Goal: Task Accomplishment & Management: Manage account settings

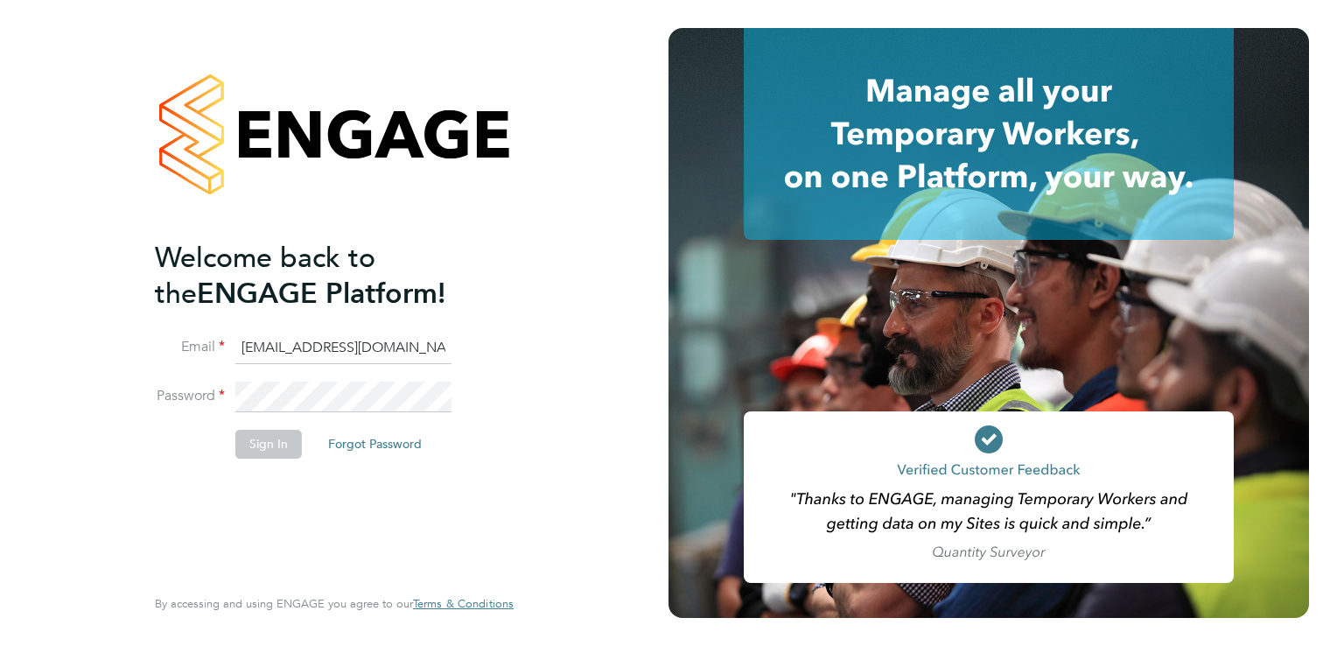
click at [277, 352] on input "rmg4s@pretiumresourcing.co.uk" at bounding box center [343, 349] width 216 height 32
type input "[DOMAIN_NAME][EMAIL_ADDRESS][DOMAIN_NAME]"
click at [280, 446] on button "Sign In" at bounding box center [268, 444] width 67 height 28
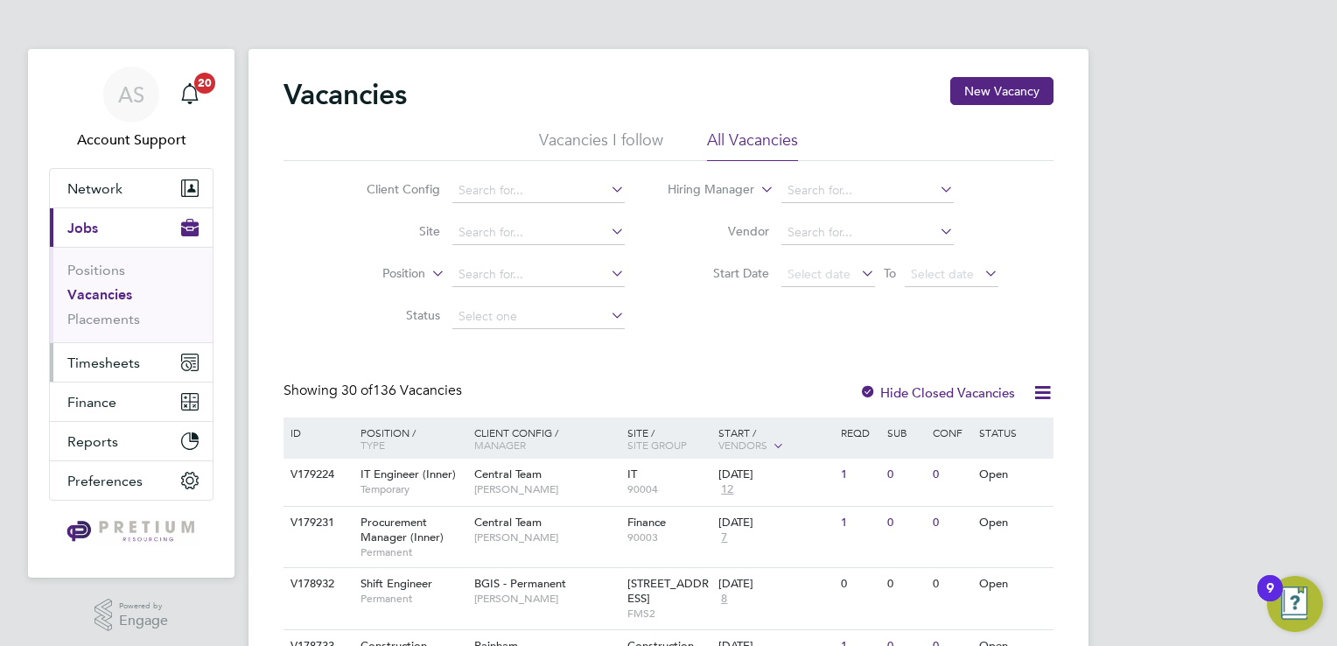
click at [126, 362] on span "Timesheets" at bounding box center [103, 362] width 73 height 17
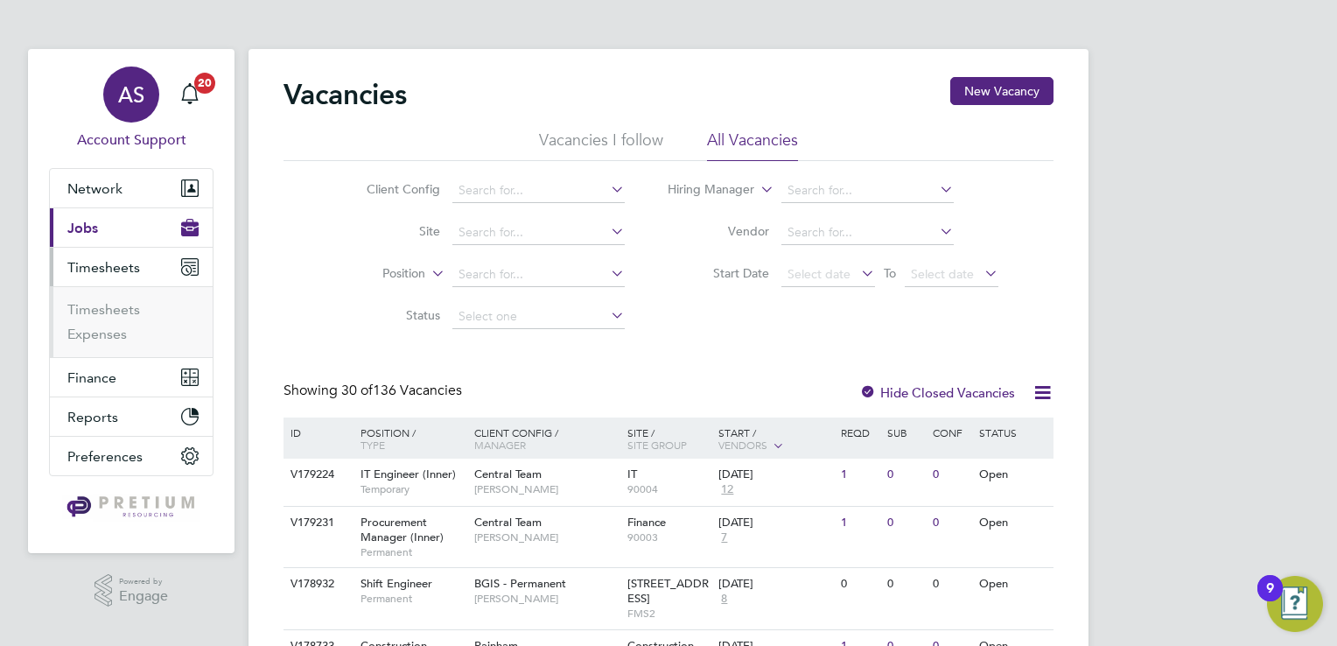
click at [127, 101] on span "AS" at bounding box center [131, 94] width 26 height 23
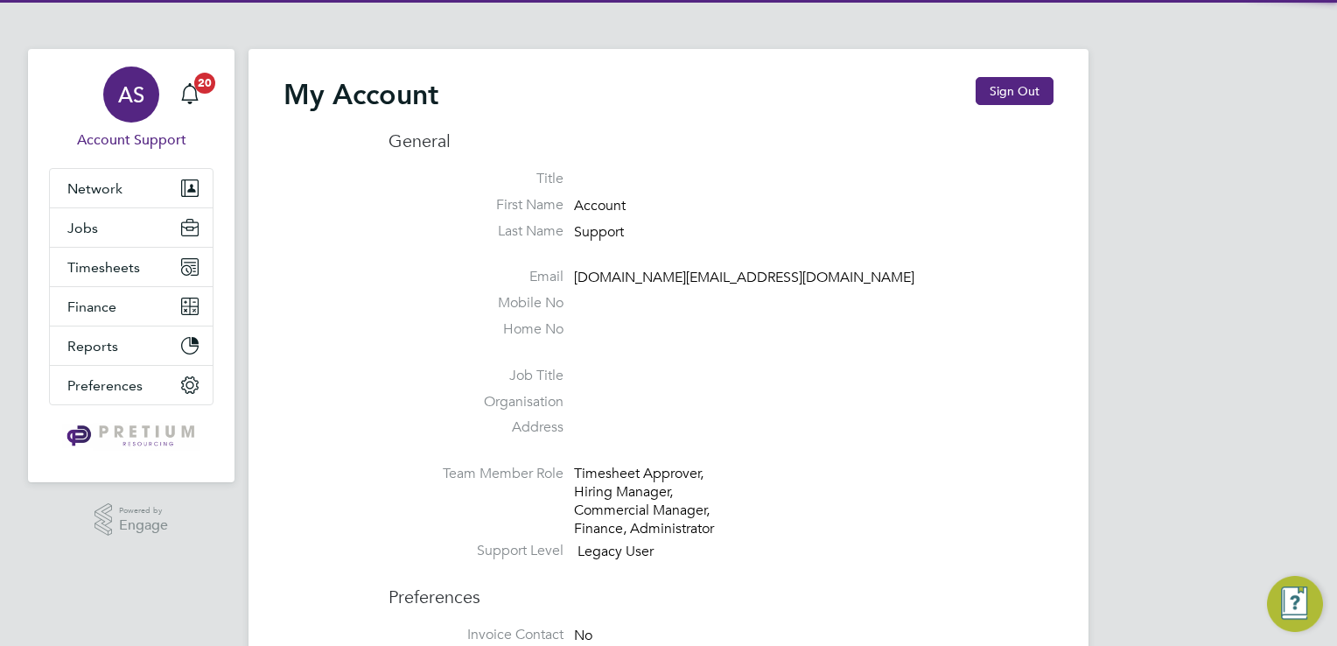
type input "account.support@pretiumresourcing.co.uk"
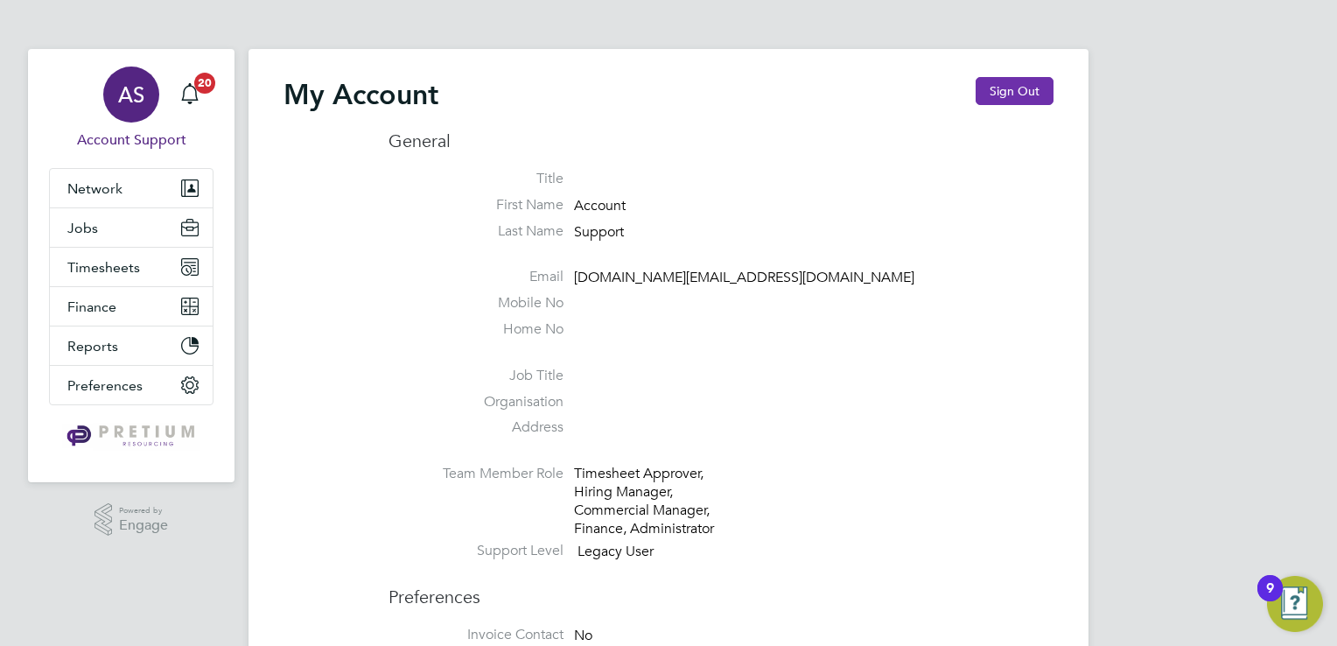
click at [1032, 89] on button "Sign Out" at bounding box center [1015, 91] width 78 height 28
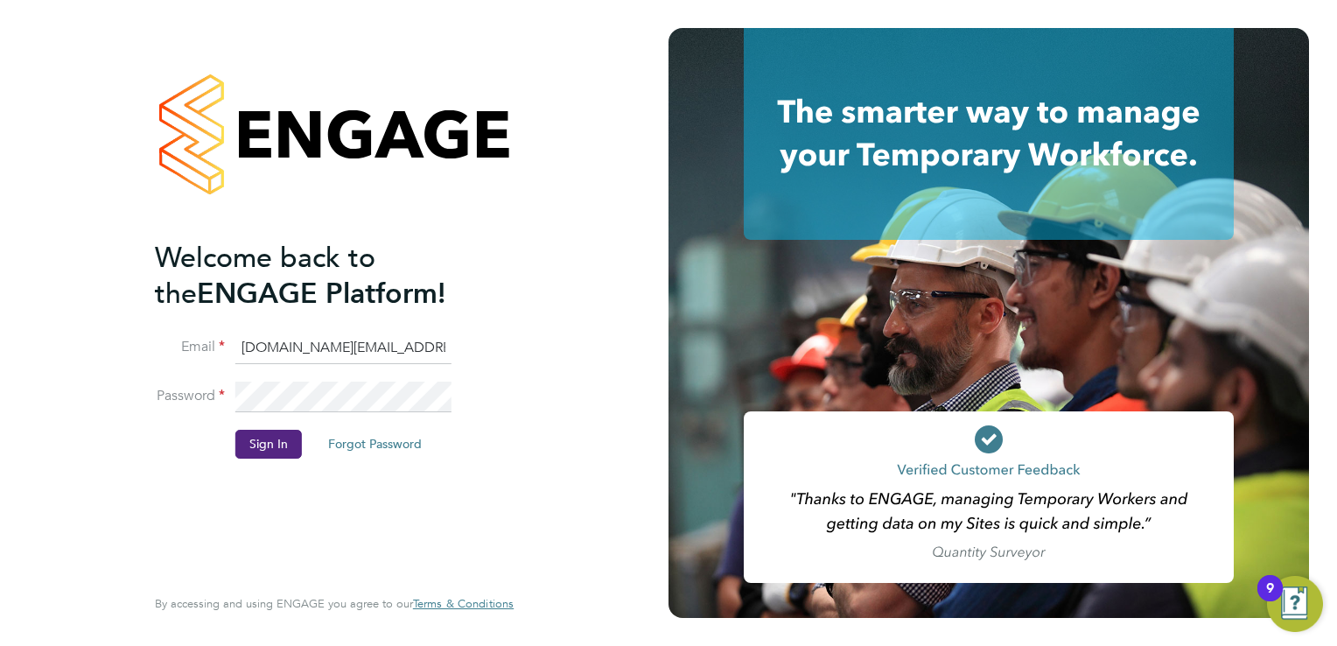
click at [265, 347] on input "account.support@pretiumresourcing.co.uk" at bounding box center [343, 349] width 216 height 32
type input "ncc@pretiumresourcing.co.uk"
click at [268, 440] on button "Sign In" at bounding box center [268, 444] width 67 height 28
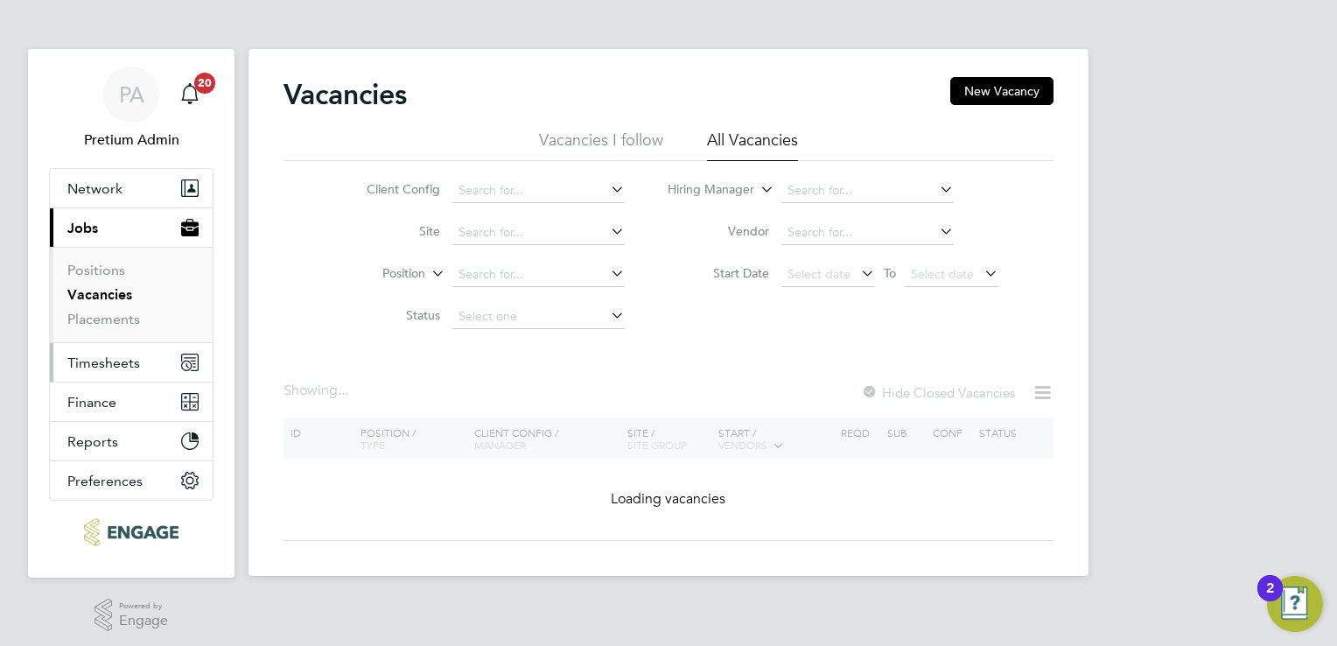
click at [102, 367] on span "Timesheets" at bounding box center [103, 362] width 73 height 17
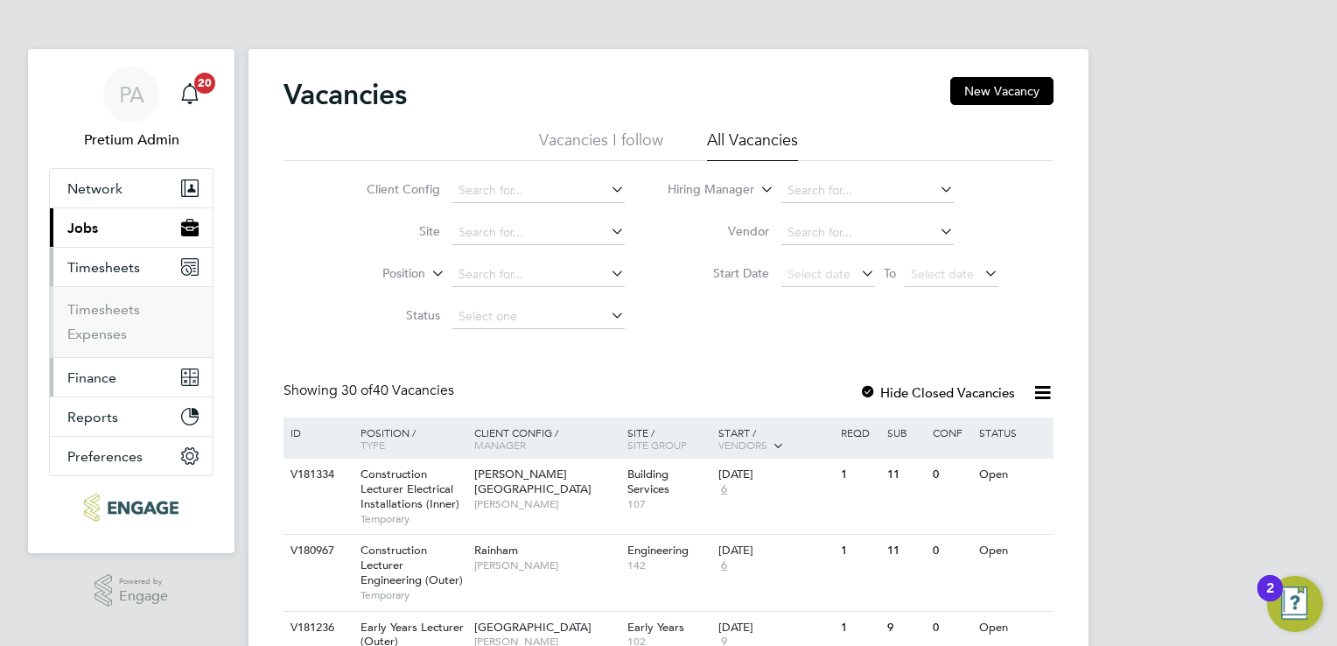
click at [109, 390] on button "Finance" at bounding box center [131, 377] width 163 height 39
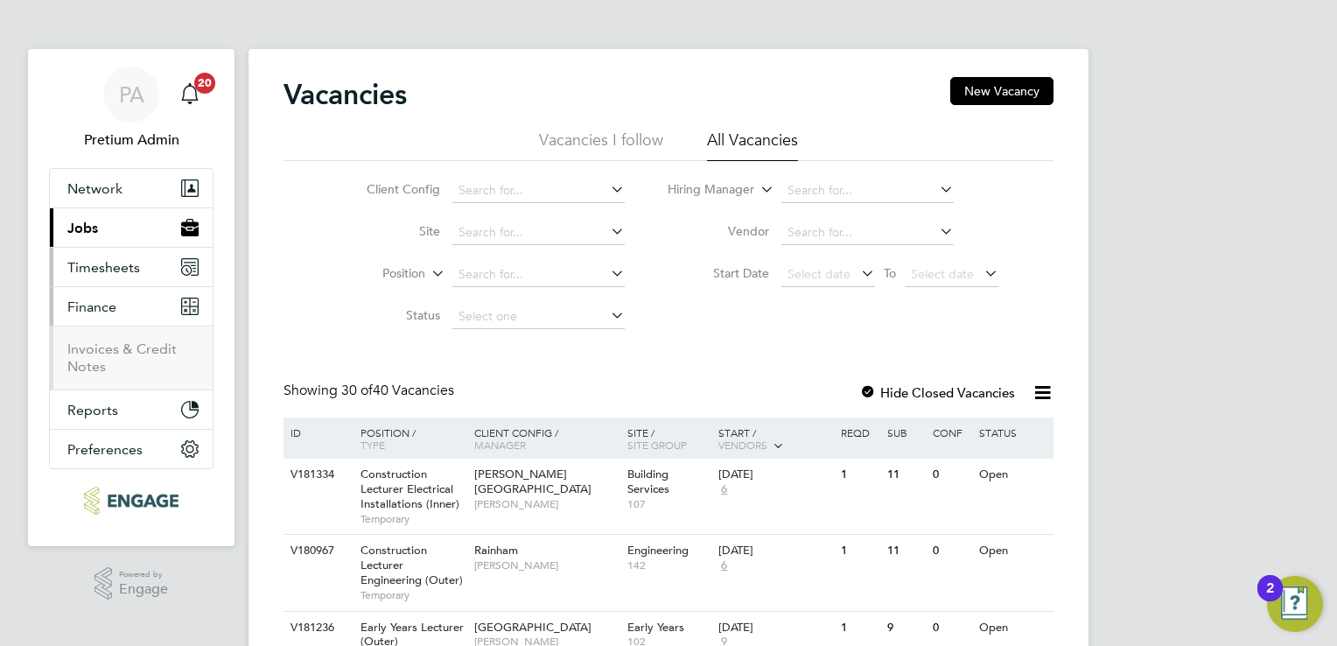
click at [120, 249] on button "Timesheets" at bounding box center [131, 267] width 163 height 39
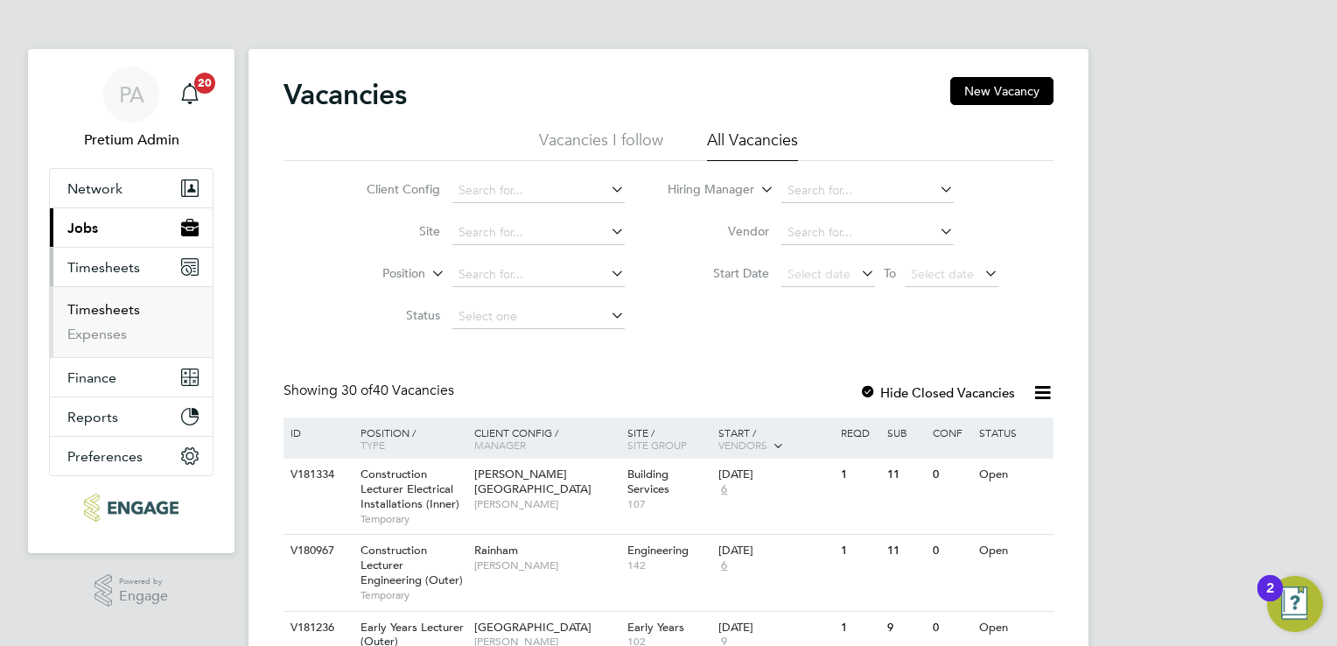
click at [108, 311] on link "Timesheets" at bounding box center [103, 309] width 73 height 17
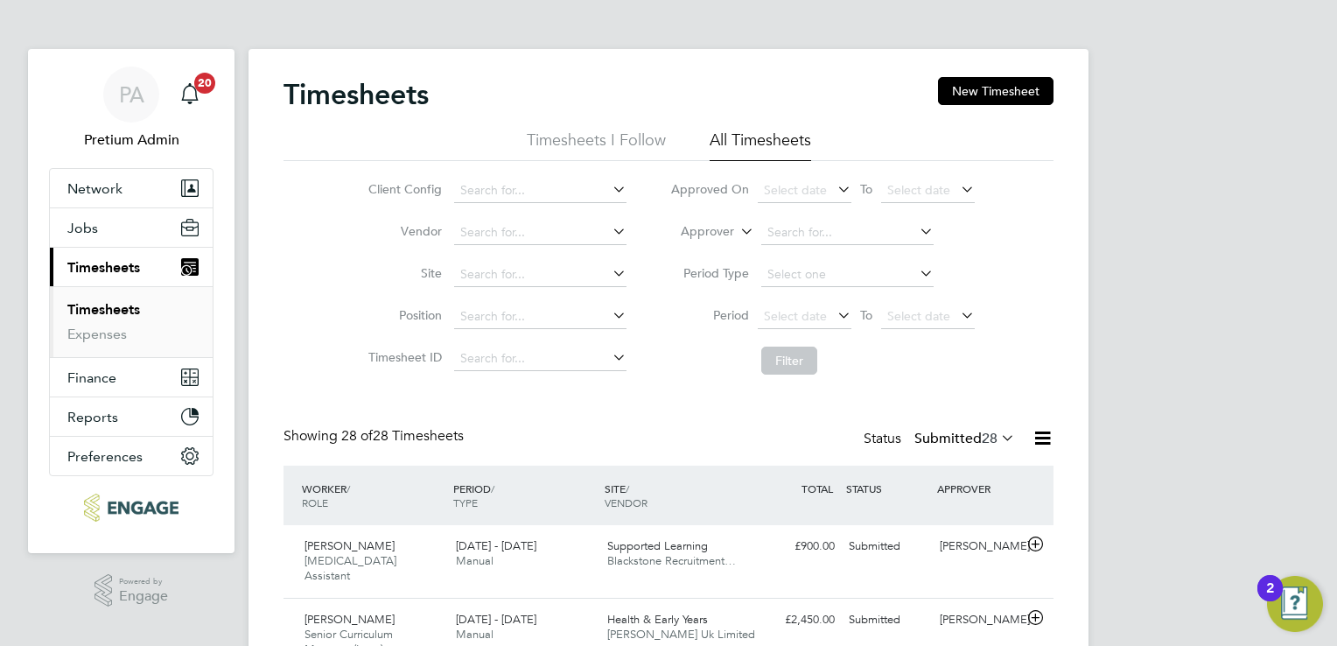
click at [737, 229] on icon at bounding box center [737, 227] width 0 height 16
click at [703, 254] on li "Worker" at bounding box center [692, 252] width 86 height 23
click at [815, 233] on input at bounding box center [848, 233] width 172 height 25
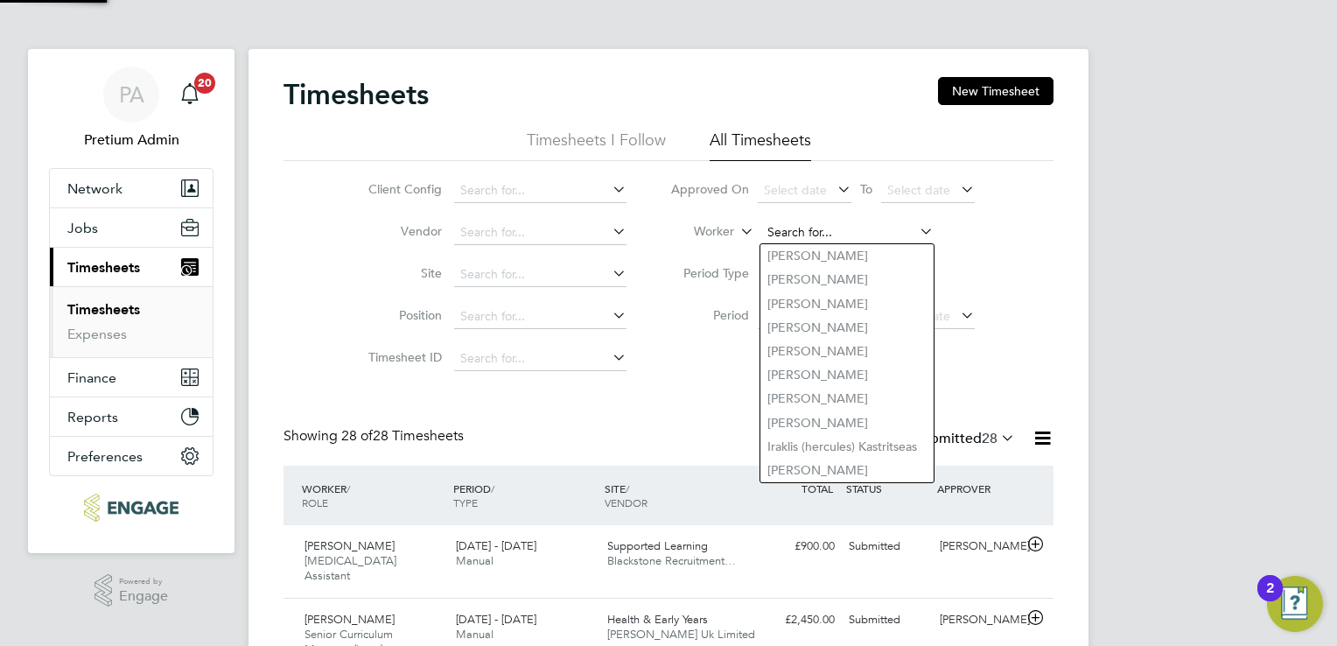
paste input "[PERSON_NAME]"
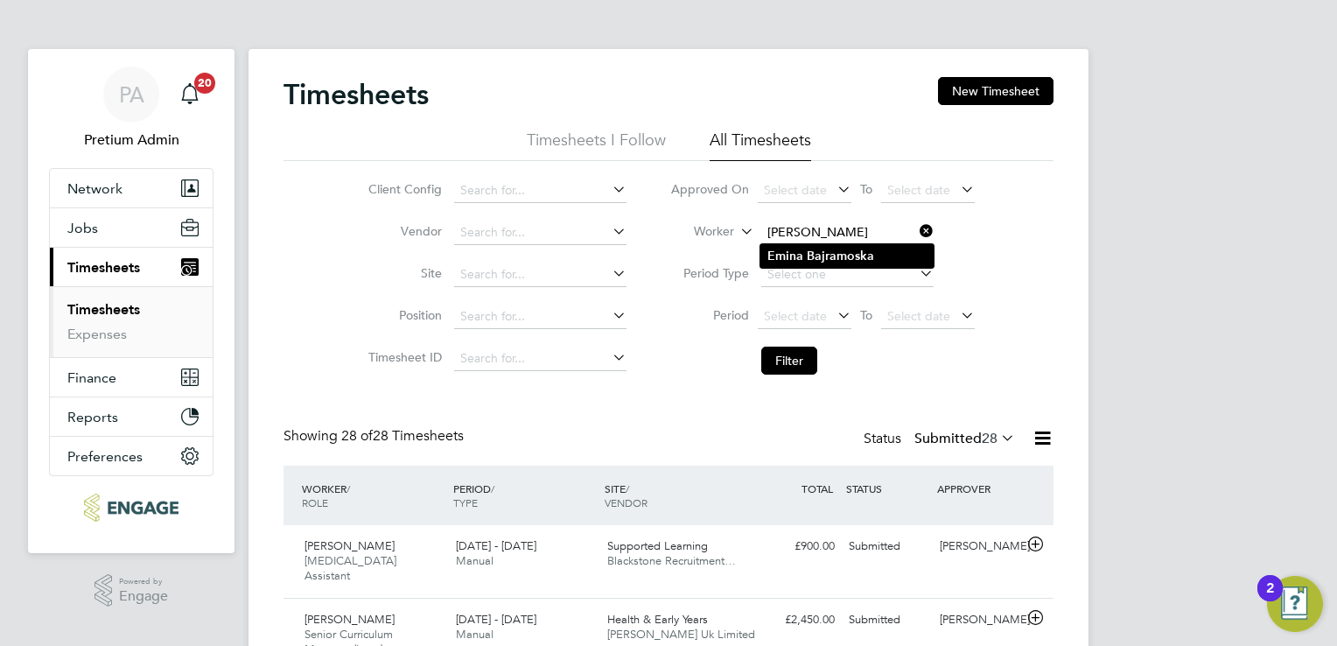
type input "[PERSON_NAME]"
click at [822, 253] on b "Bajramoska" at bounding box center [840, 256] width 67 height 15
click at [801, 365] on button "Filter" at bounding box center [790, 361] width 56 height 28
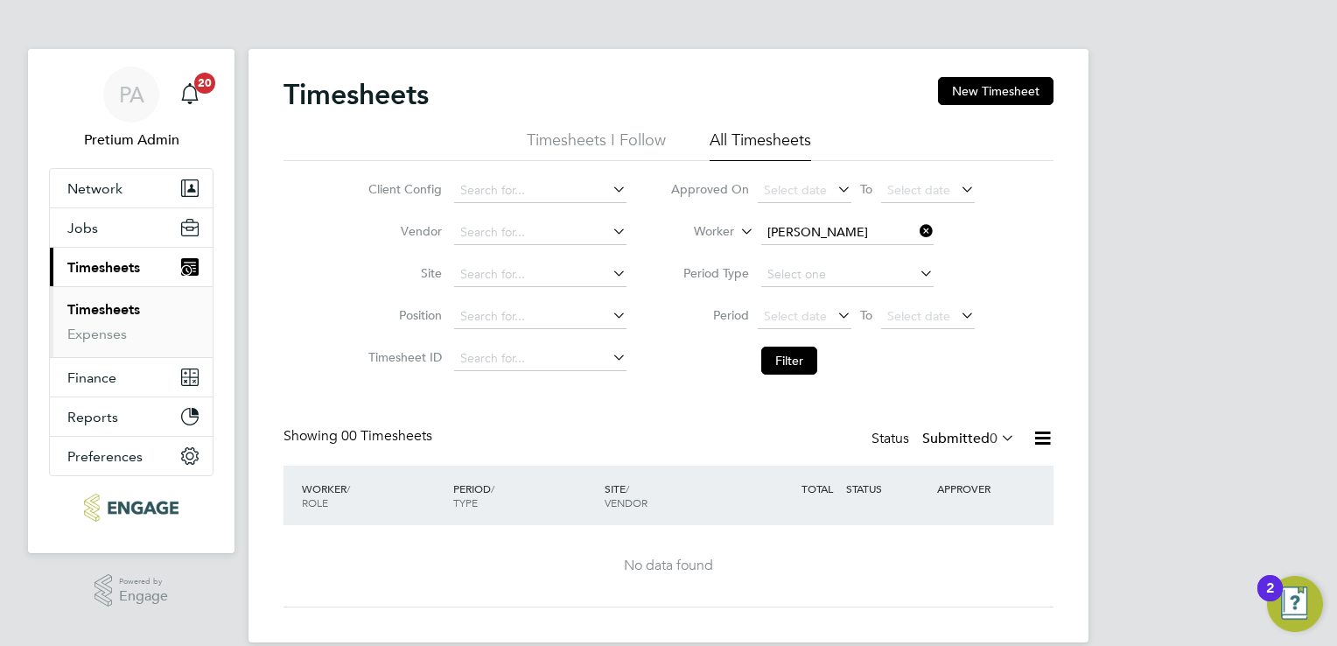
click at [970, 443] on label "Submitted 0" at bounding box center [969, 439] width 93 height 18
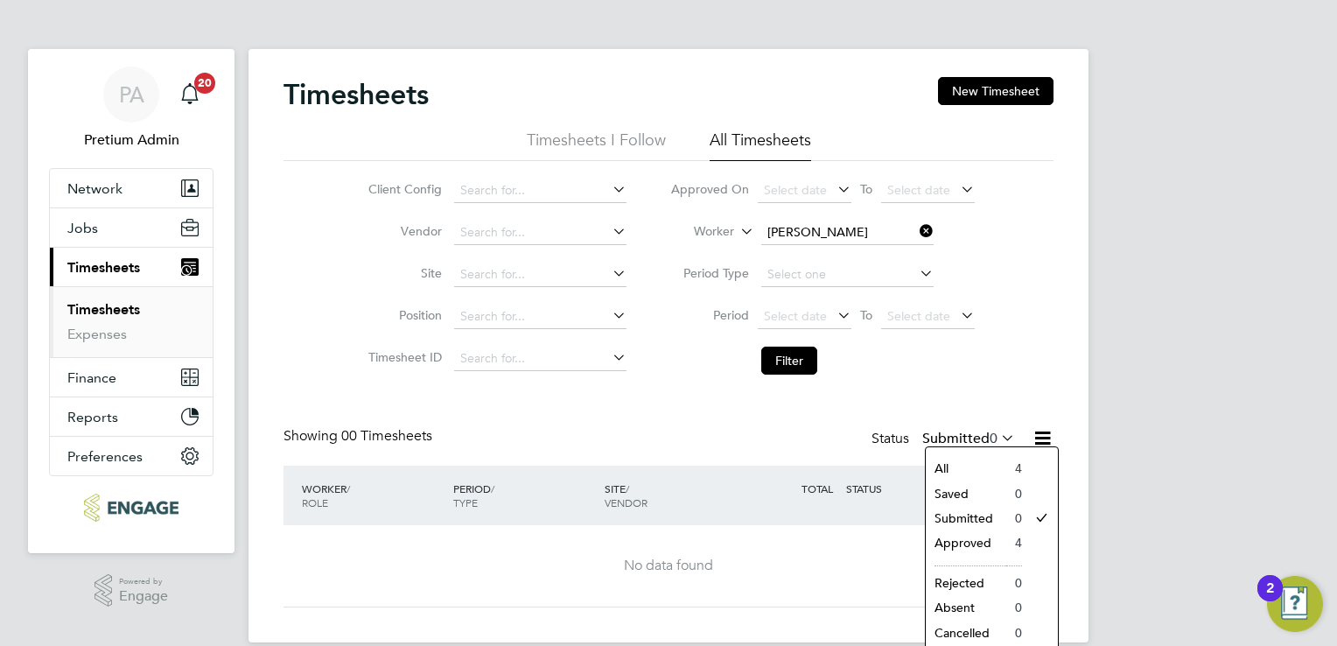
click at [949, 460] on li "All" at bounding box center [966, 468] width 81 height 25
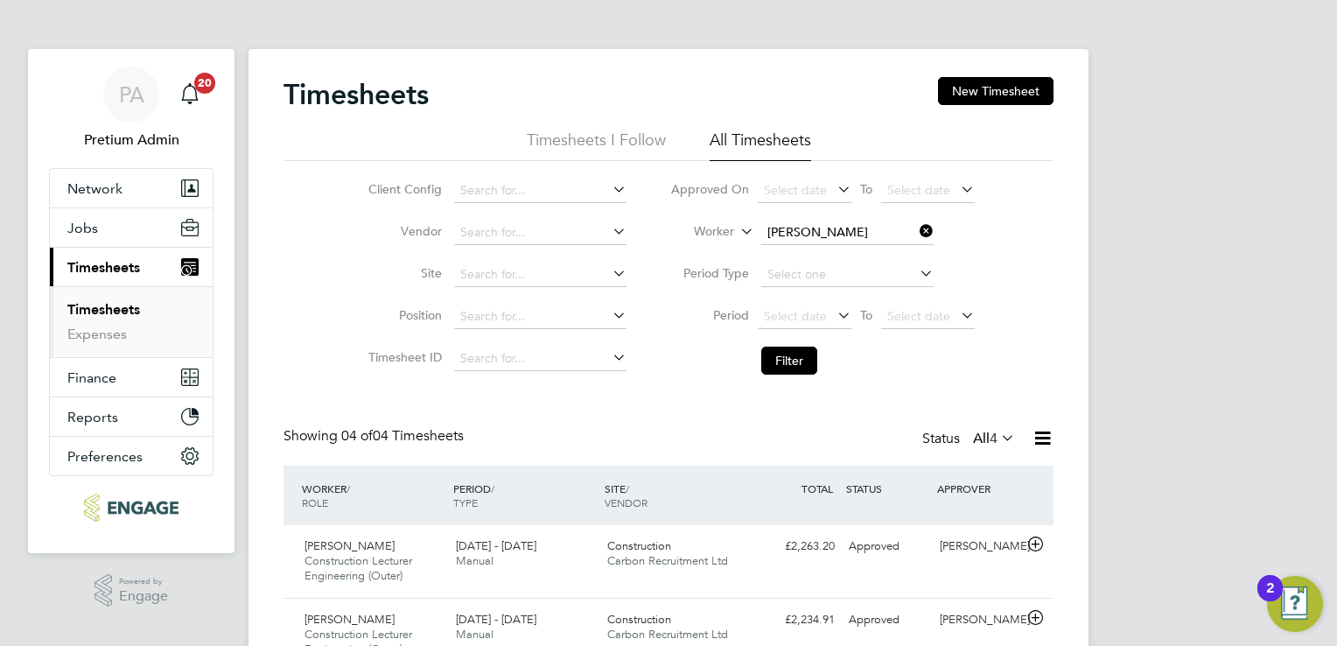
click at [681, 425] on div "Timesheets New Timesheet Timesheets I Follow All Timesheets Client Config Vendo…" at bounding box center [669, 447] width 770 height 741
click at [105, 235] on button "Jobs" at bounding box center [131, 227] width 163 height 39
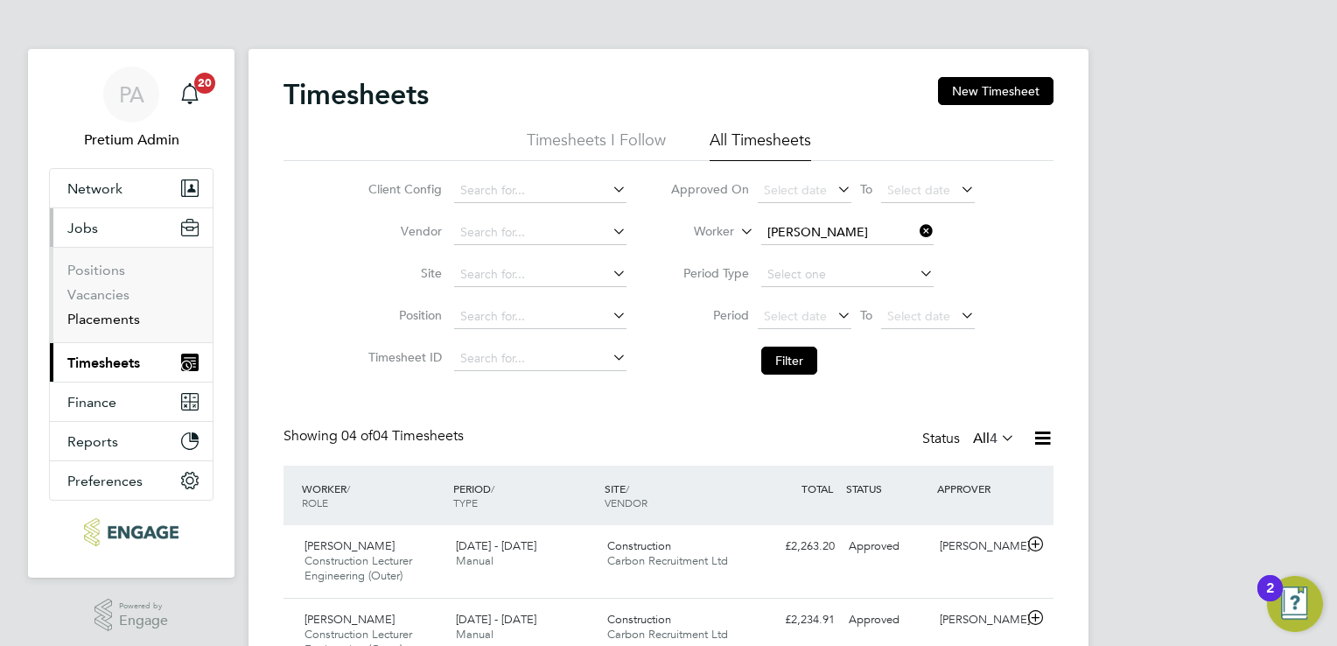
click at [88, 319] on link "Placements" at bounding box center [103, 319] width 73 height 17
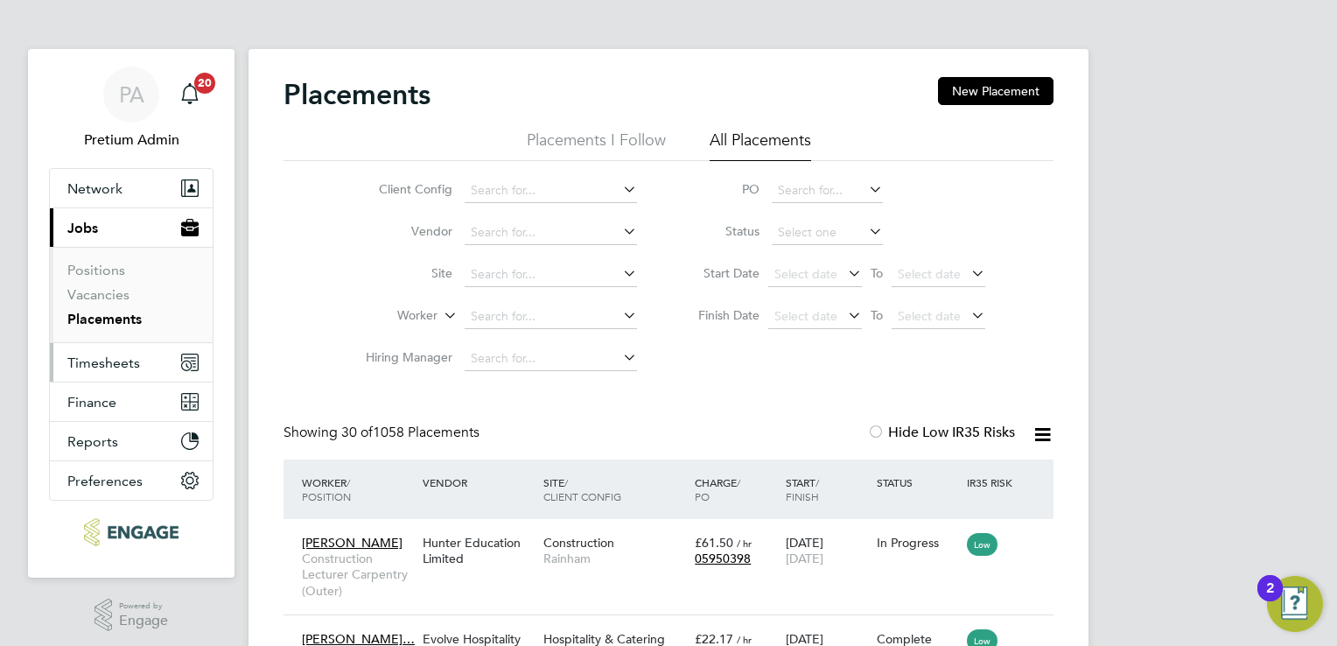
click at [188, 355] on icon "Main navigation" at bounding box center [190, 362] width 16 height 16
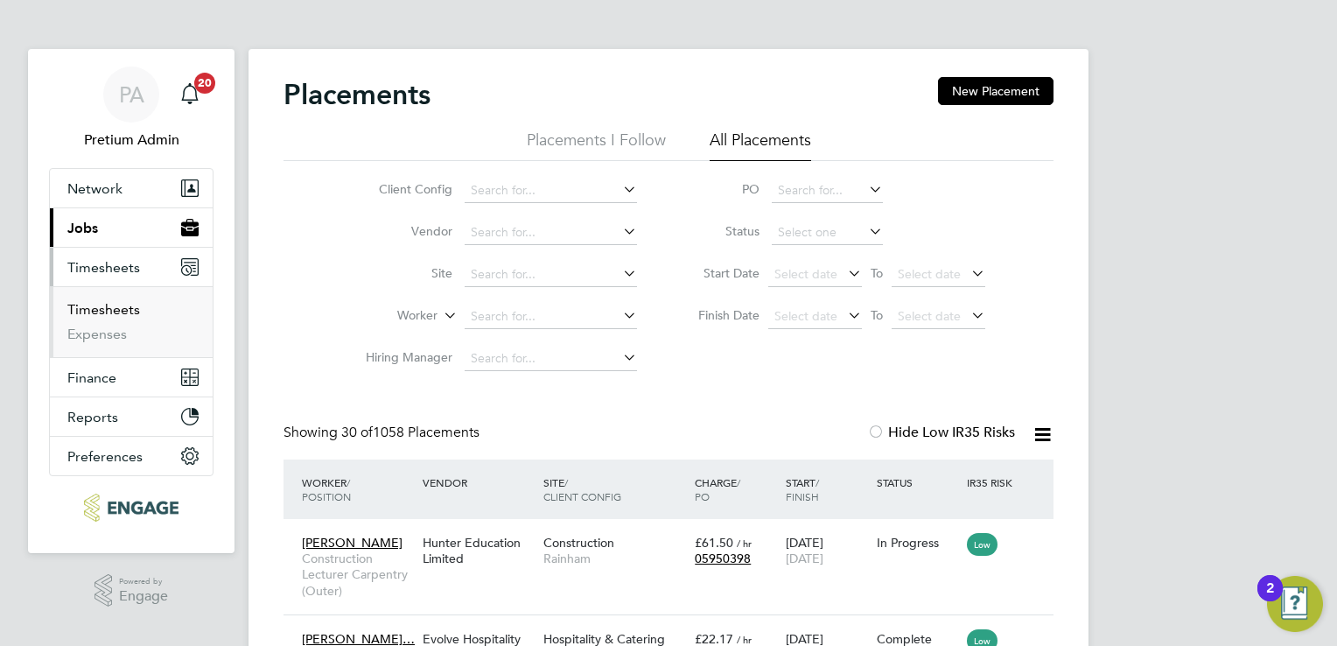
click at [103, 306] on link "Timesheets" at bounding box center [103, 309] width 73 height 17
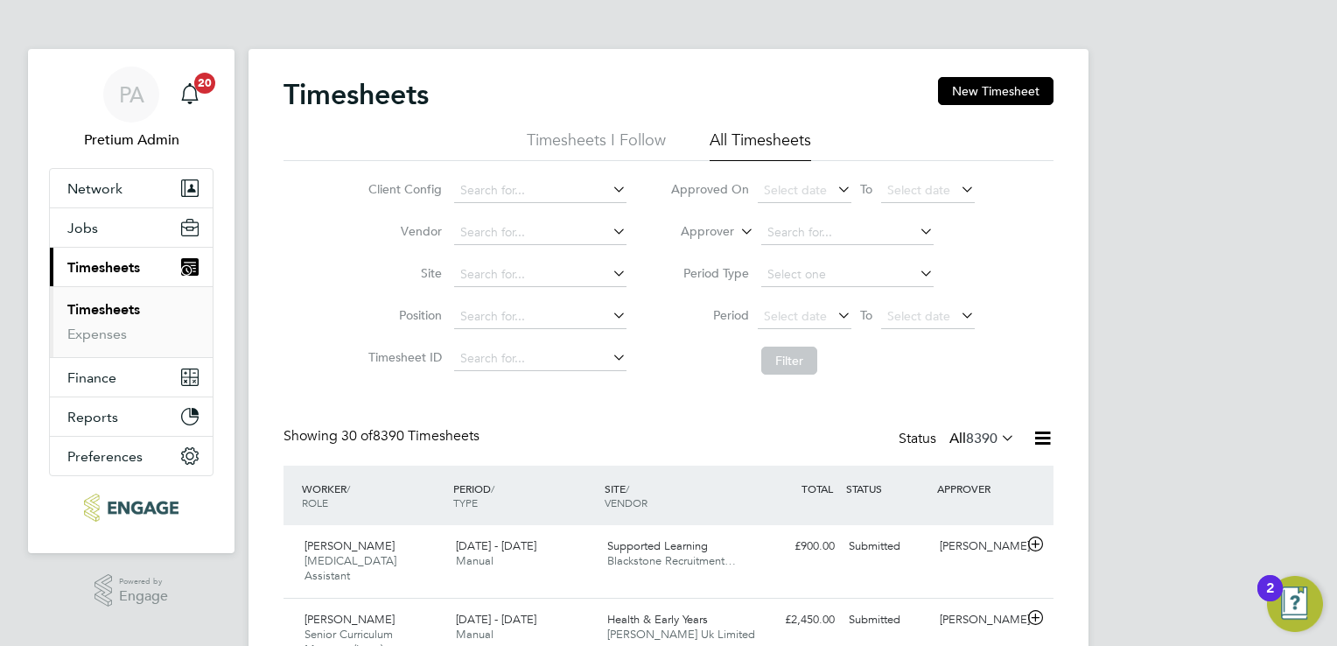
click at [737, 229] on icon at bounding box center [737, 227] width 0 height 16
click at [703, 249] on li "Worker" at bounding box center [692, 252] width 86 height 23
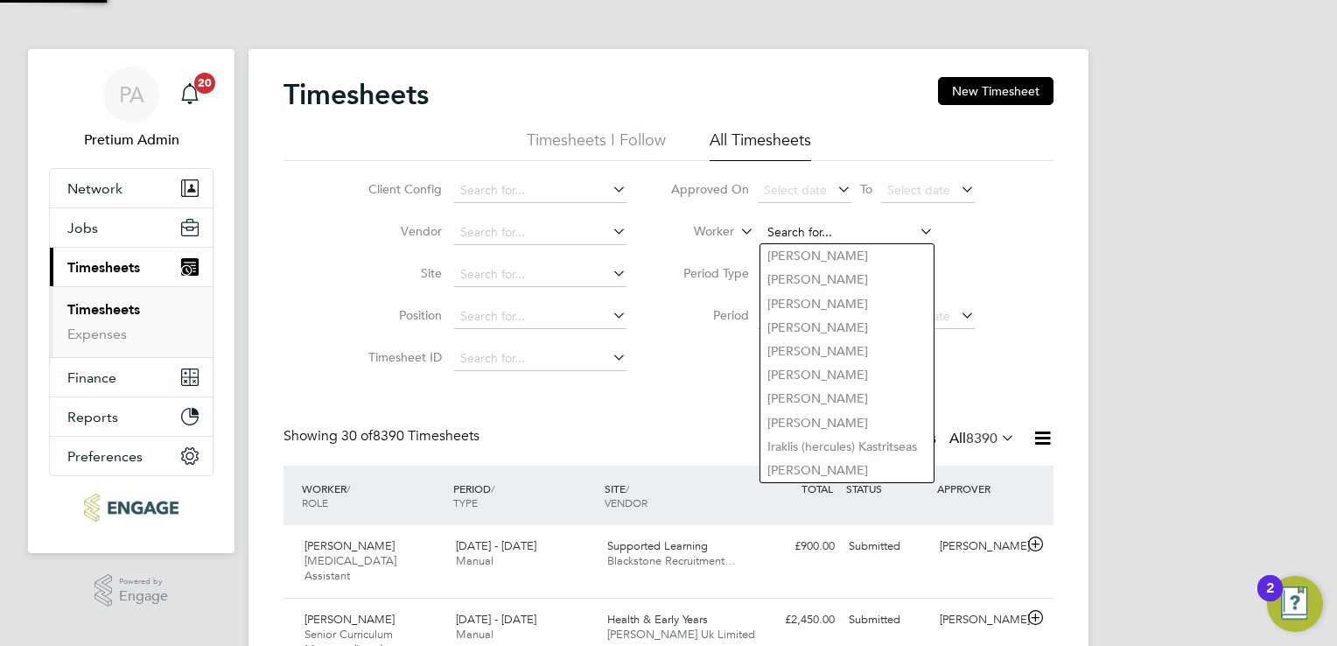
click at [784, 233] on input at bounding box center [848, 233] width 172 height 25
paste input "[PERSON_NAME]"
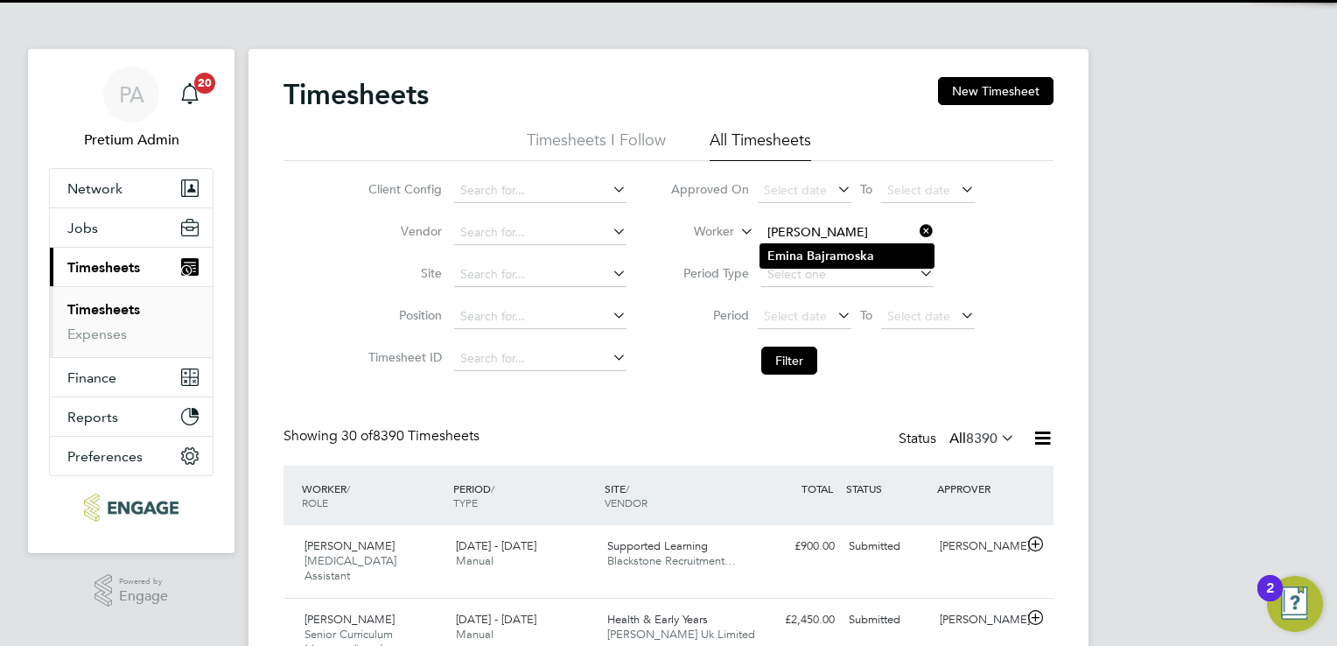
type input "[PERSON_NAME]"
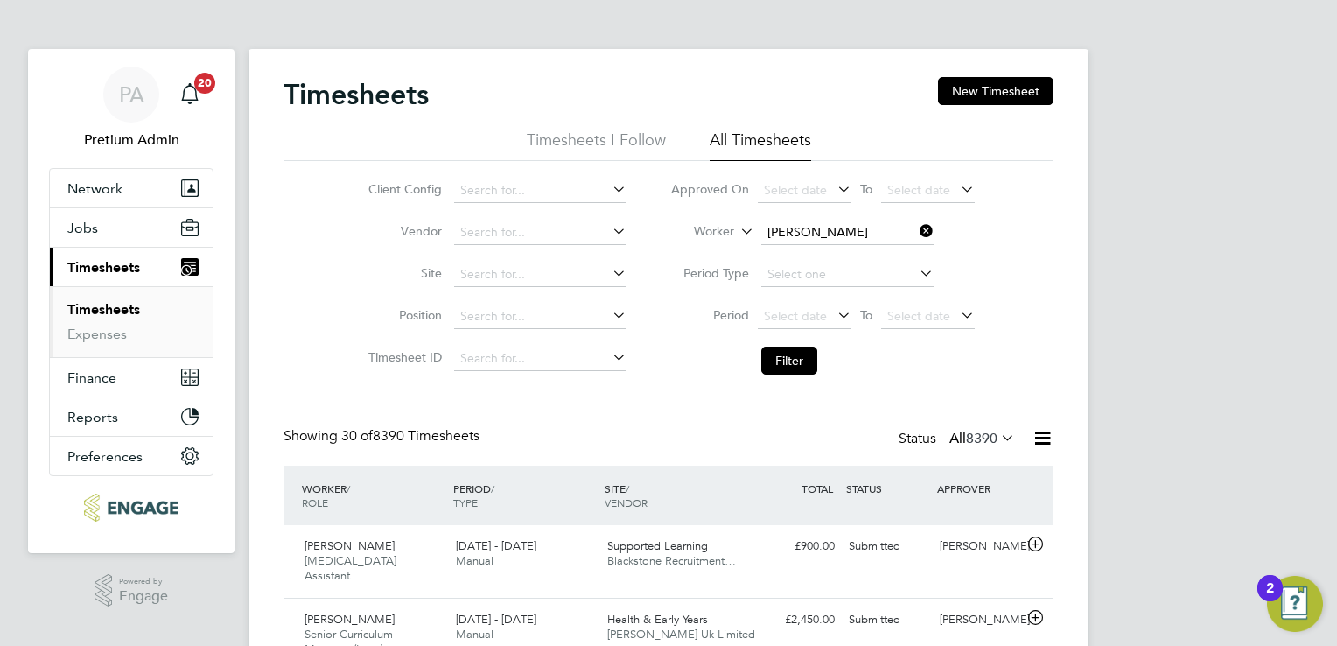
click at [802, 254] on b "Emina" at bounding box center [786, 256] width 36 height 15
click at [784, 365] on button "Filter" at bounding box center [790, 361] width 56 height 28
click at [766, 543] on div "£2,263.20 Approved" at bounding box center [796, 546] width 91 height 29
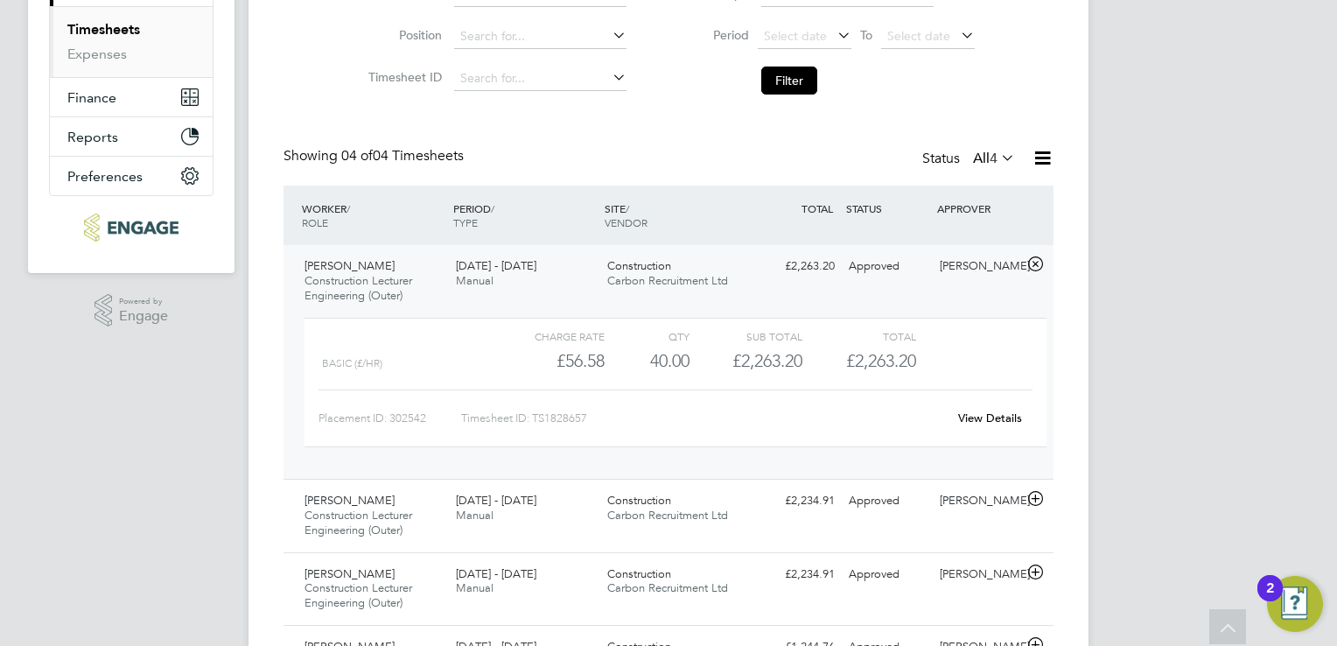
click at [995, 418] on link "View Details" at bounding box center [990, 418] width 64 height 15
click at [985, 420] on link "View Details" at bounding box center [990, 418] width 64 height 15
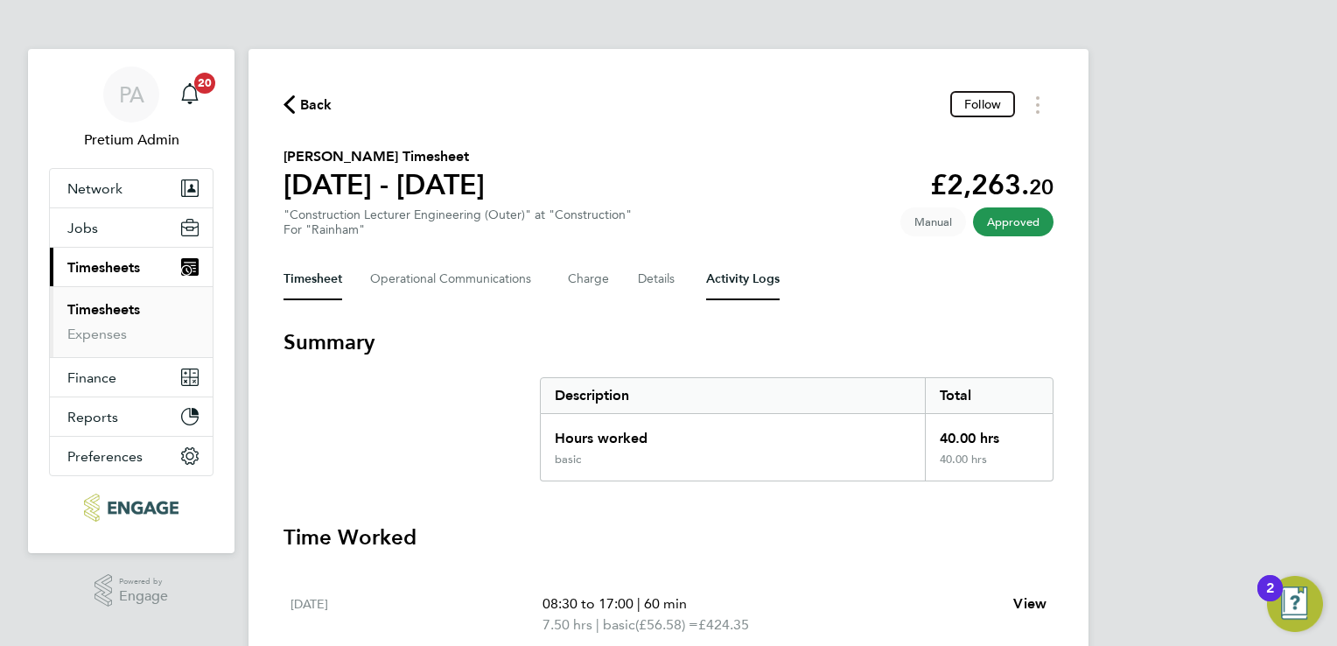
click at [755, 274] on Logs-tab "Activity Logs" at bounding box center [743, 279] width 74 height 42
click at [644, 282] on button "Details" at bounding box center [658, 279] width 40 height 42
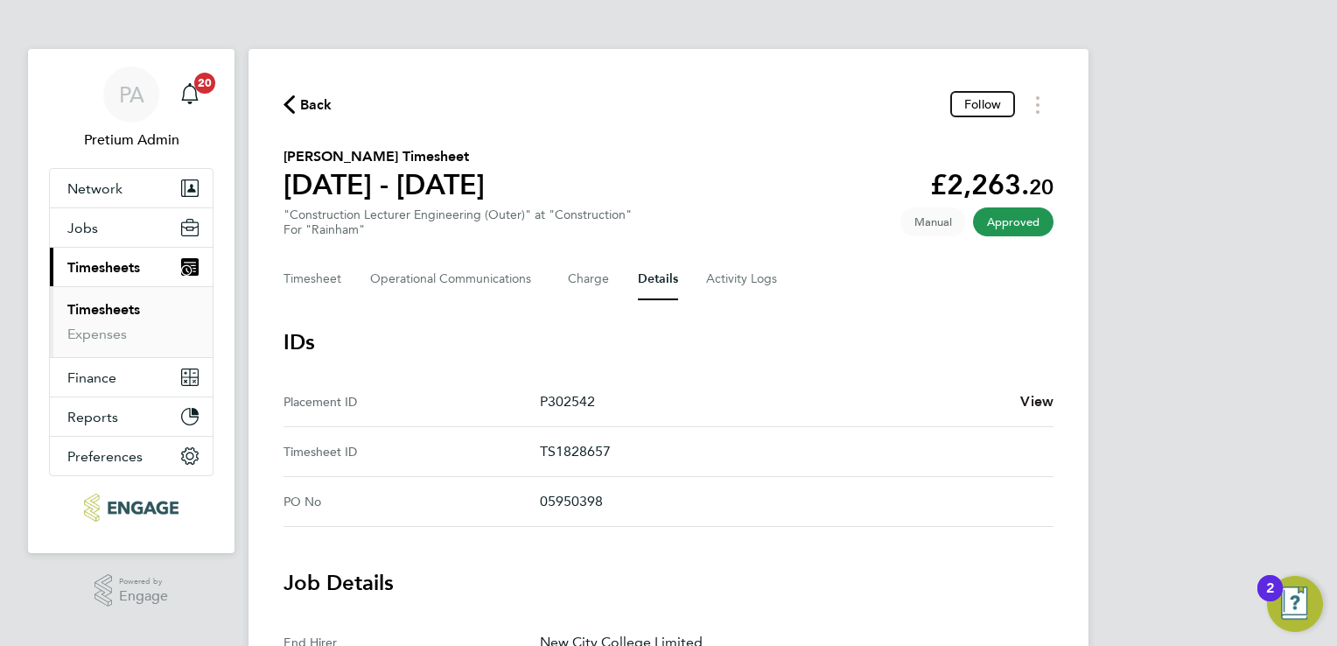
click at [1038, 406] on span "View" at bounding box center [1037, 401] width 33 height 17
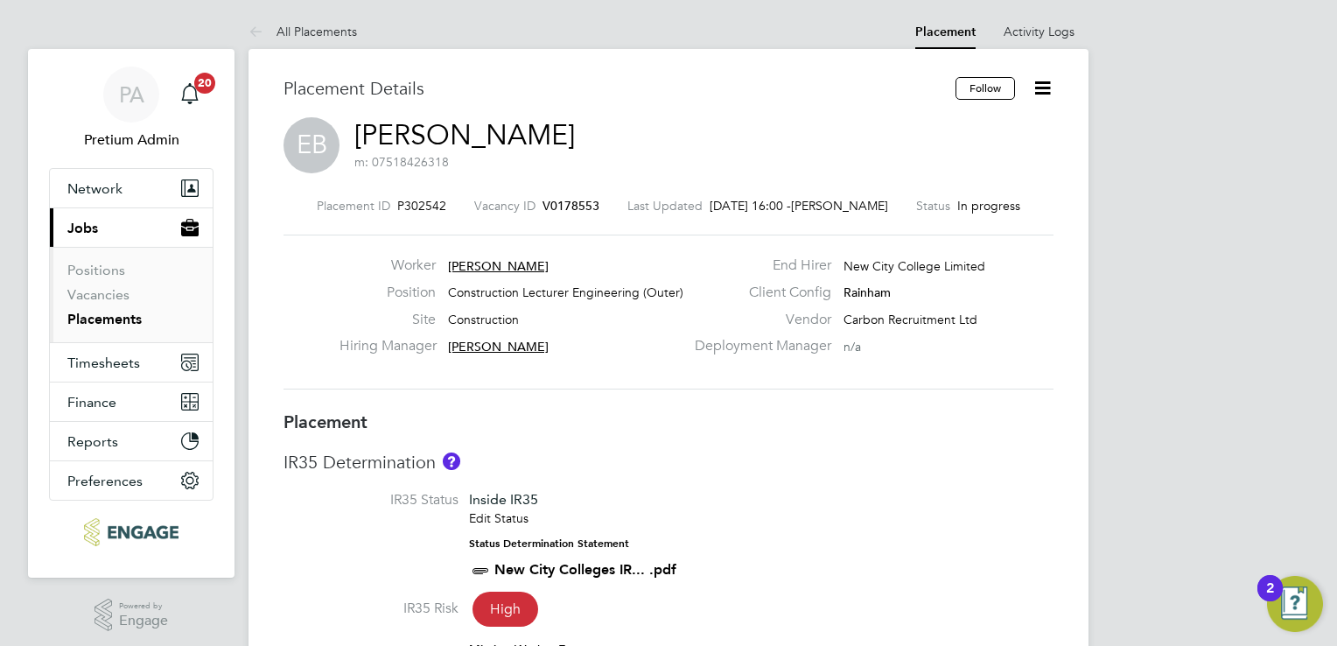
click at [1041, 93] on icon at bounding box center [1043, 88] width 22 height 22
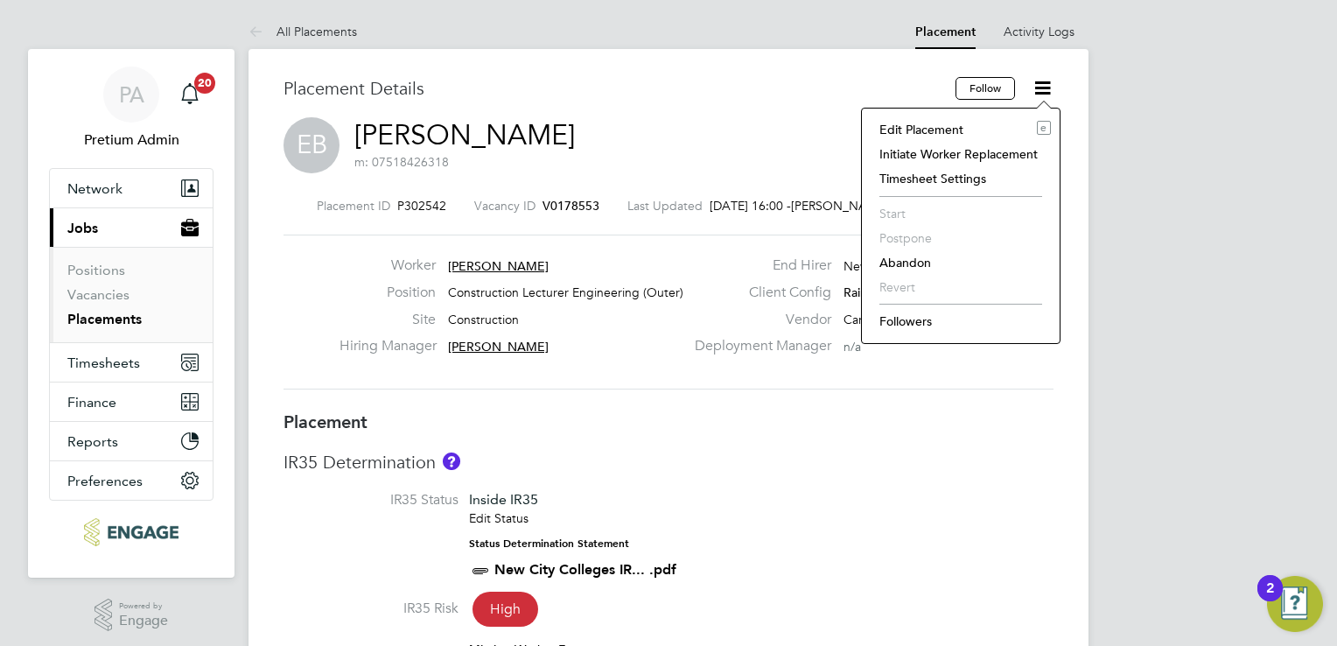
click at [937, 126] on li "Edit Placement e" at bounding box center [961, 129] width 180 height 25
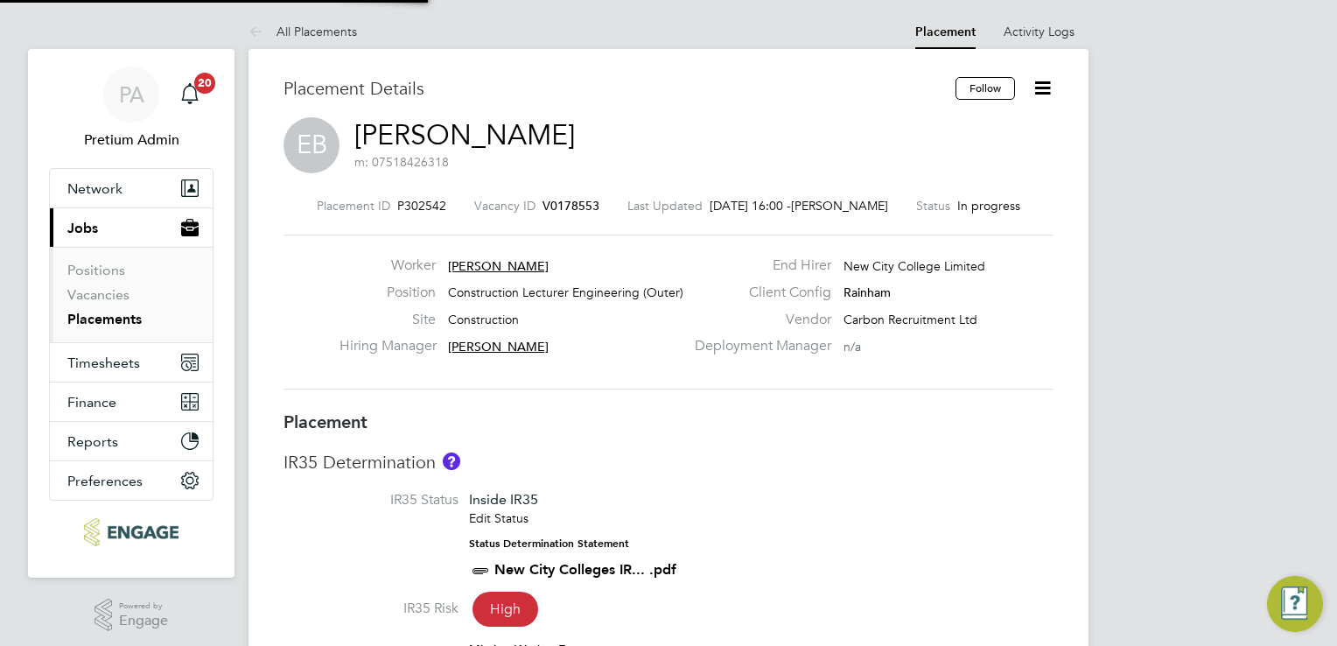
type input "[PERSON_NAME]"
type input "[DATE]"
type input "09:00"
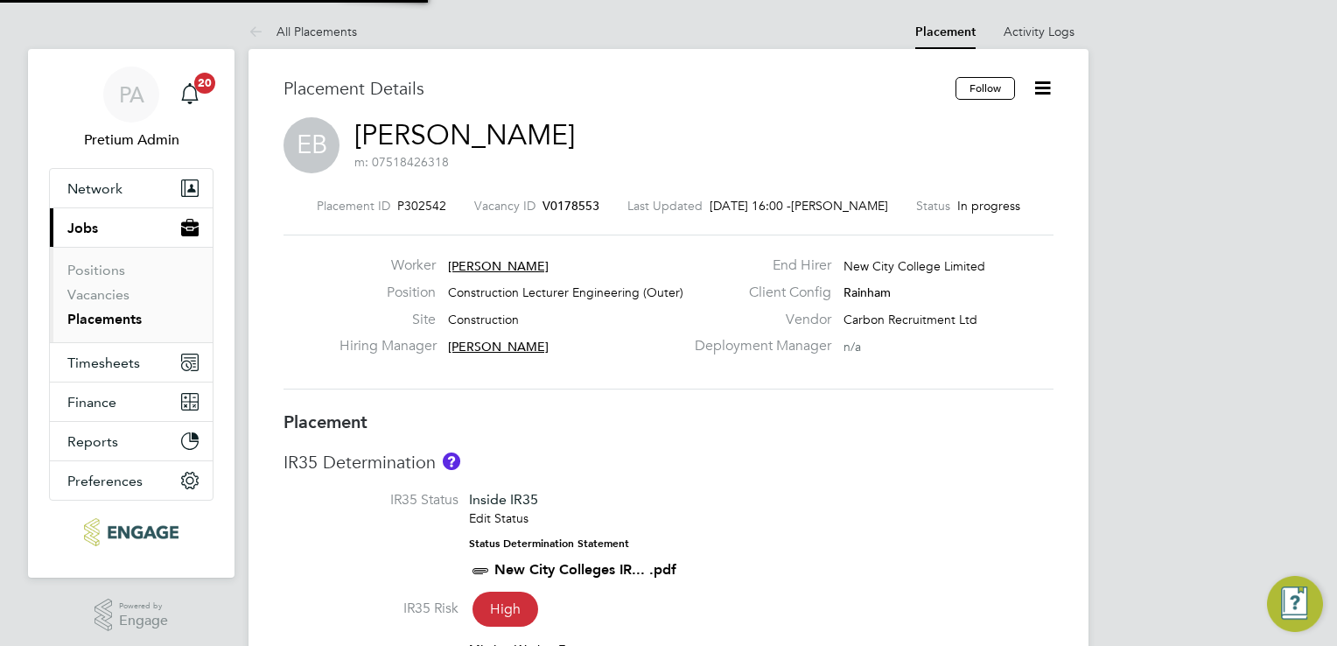
type input "17:00"
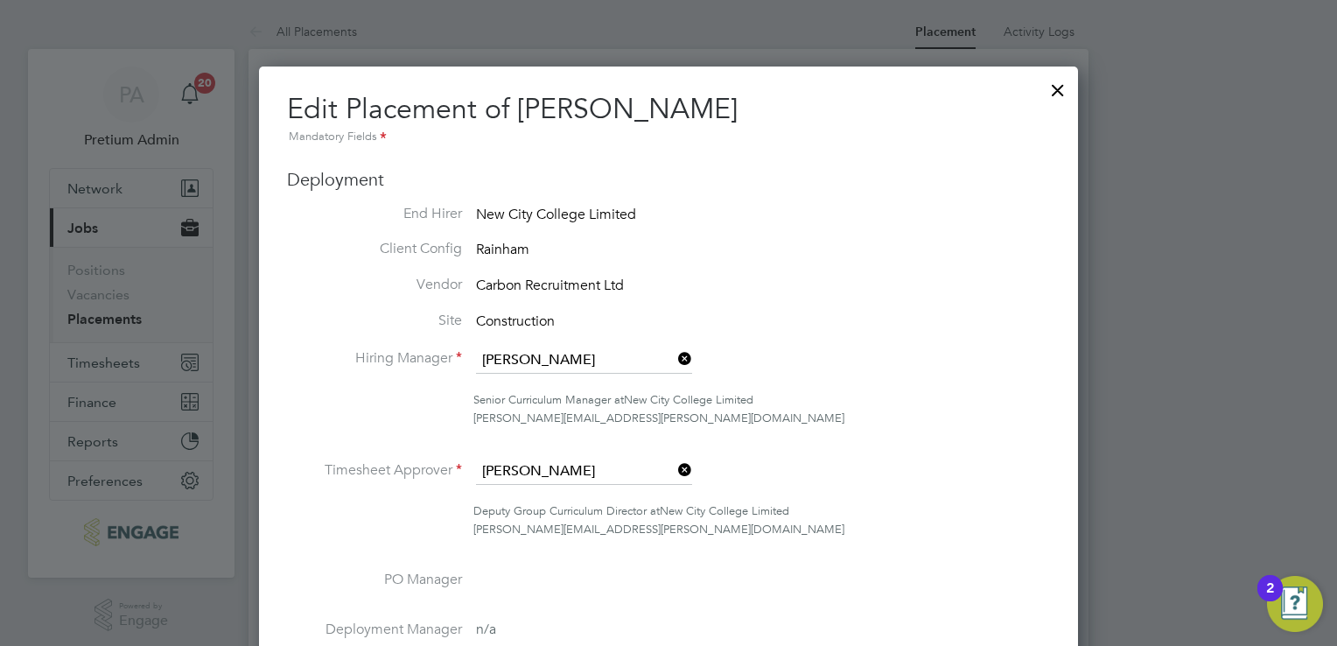
click at [921, 240] on li "Client Config Rainham" at bounding box center [668, 251] width 763 height 22
click at [1056, 95] on div at bounding box center [1058, 86] width 32 height 32
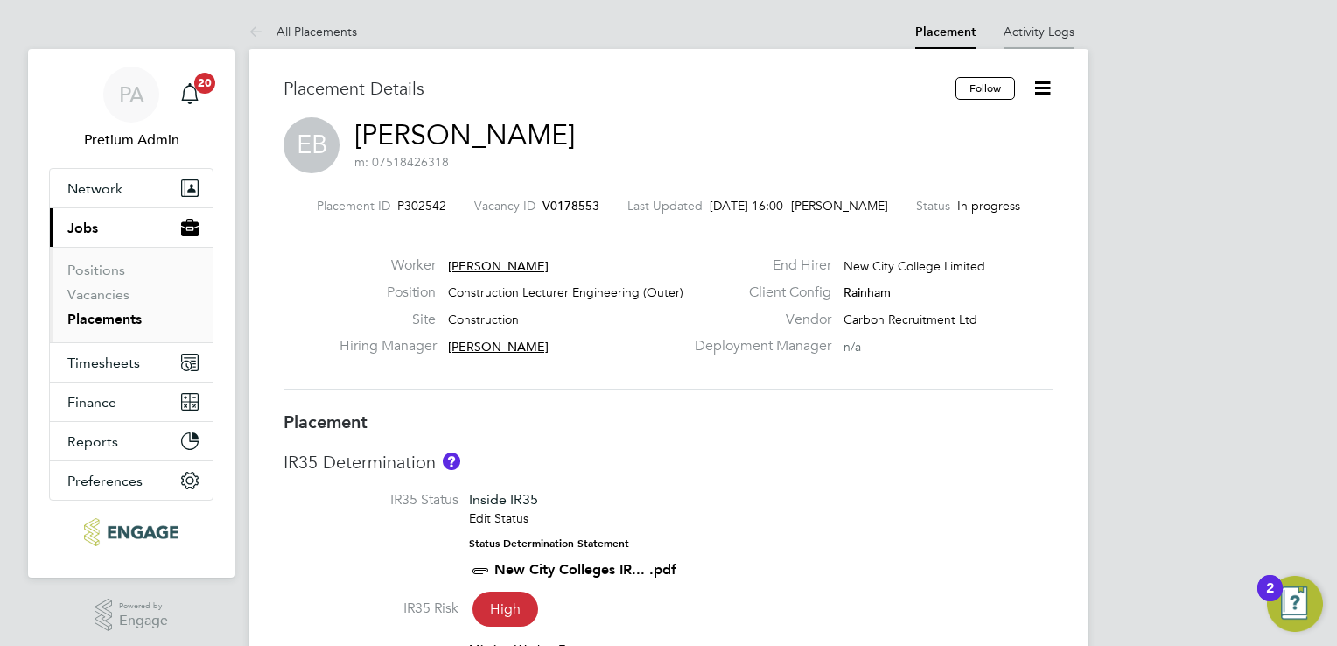
click at [1050, 40] on li "Activity Logs" at bounding box center [1039, 31] width 71 height 35
